Goal: Information Seeking & Learning: Learn about a topic

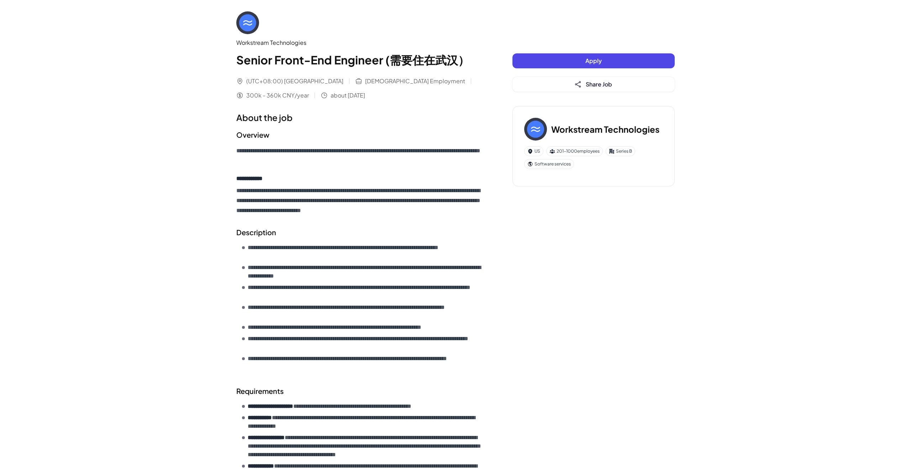
click at [739, 116] on div "**********" at bounding box center [455, 301] width 911 height 602
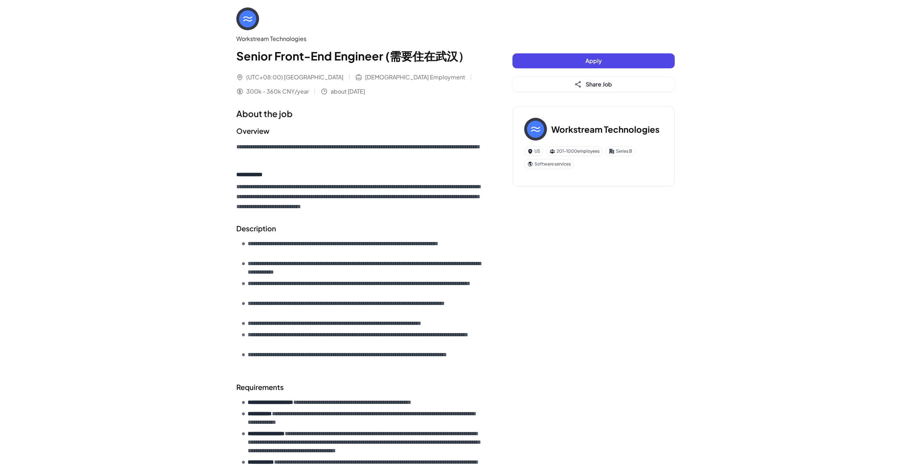
scroll to position [4, 0]
click at [739, 115] on div "**********" at bounding box center [455, 297] width 911 height 602
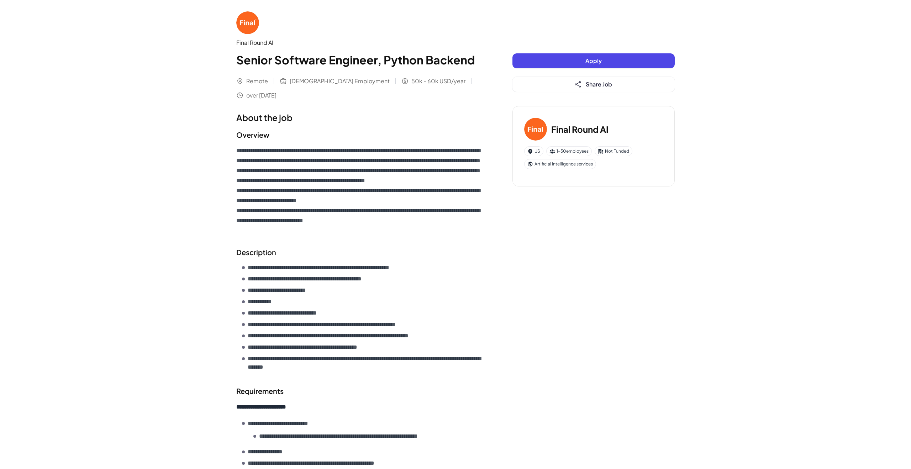
click at [543, 227] on div "**********" at bounding box center [455, 353] width 455 height 707
